Goal: Use online tool/utility: Utilize a website feature to perform a specific function

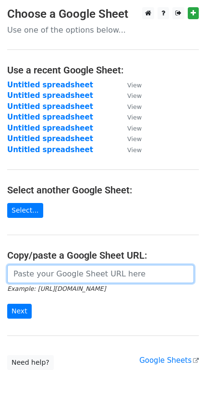
click at [22, 281] on input "url" at bounding box center [100, 274] width 187 height 18
paste input "[URL][DOMAIN_NAME]"
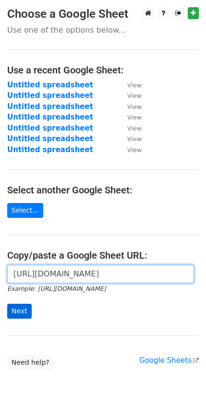
type input "[URL][DOMAIN_NAME]"
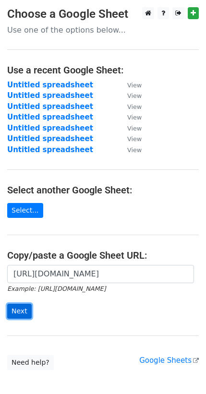
click at [19, 310] on input "Next" at bounding box center [19, 311] width 24 height 15
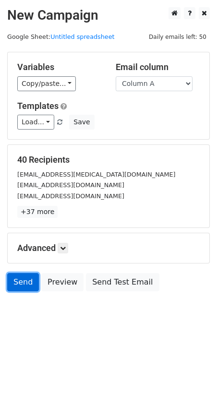
click at [19, 284] on link "Send" at bounding box center [23, 282] width 32 height 18
